Goal: Transaction & Acquisition: Purchase product/service

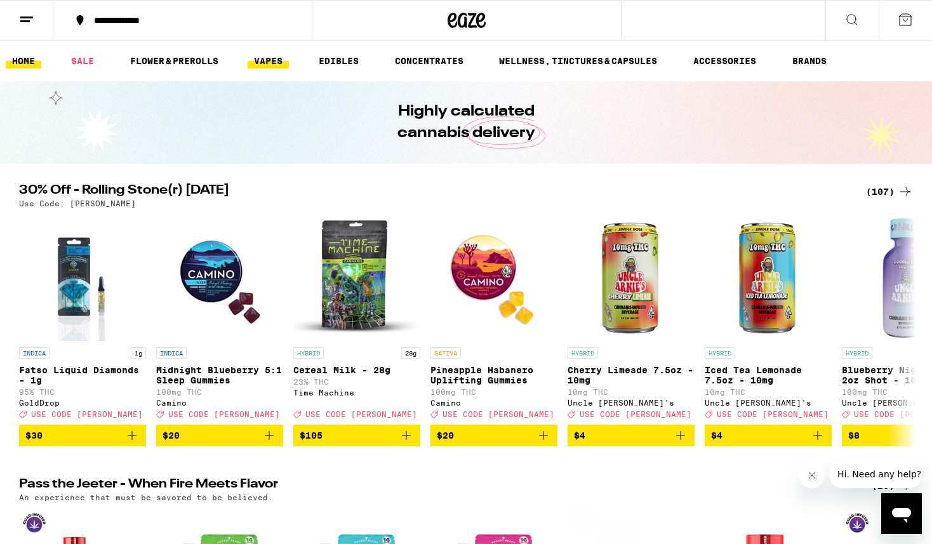
click at [268, 58] on link "VAPES" at bounding box center [267, 60] width 41 height 15
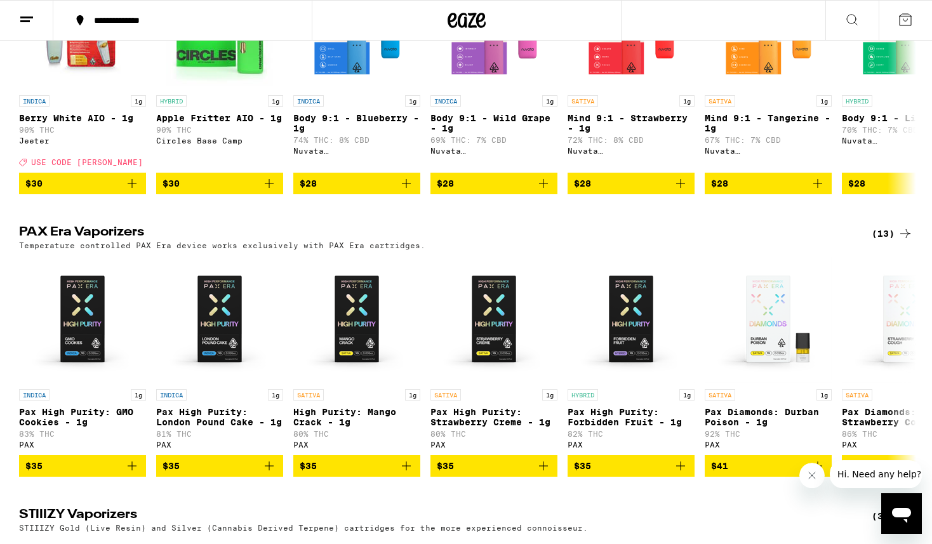
scroll to position [828, 0]
